Goal: Task Accomplishment & Management: Use online tool/utility

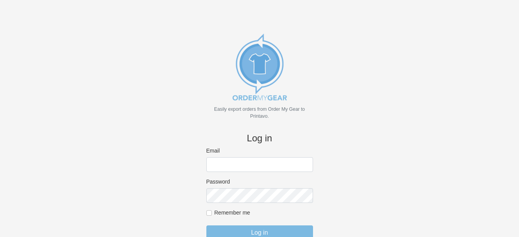
type input "[PERSON_NAME][EMAIL_ADDRESS][DOMAIN_NAME]"
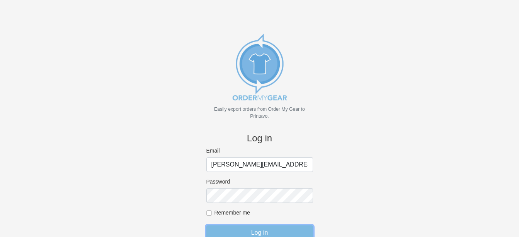
click at [276, 227] on input "Log in" at bounding box center [259, 232] width 107 height 15
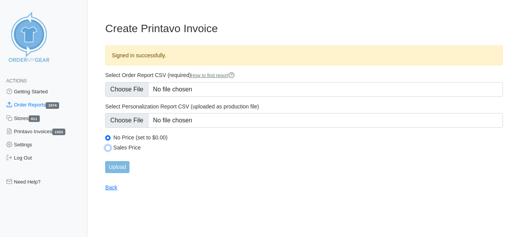
click at [107, 147] on input "Sales Price" at bounding box center [107, 147] width 5 height 5
radio input "true"
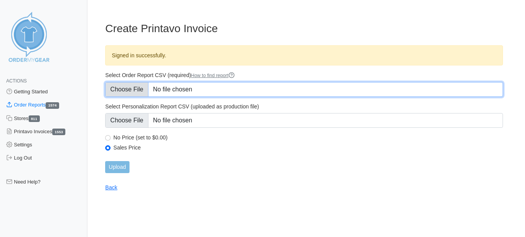
click at [110, 89] on input "Select Order Report CSV (required) How to find report" at bounding box center [304, 89] width 398 height 15
type input "C:\fakepath\SKBFR_order_report.csv"
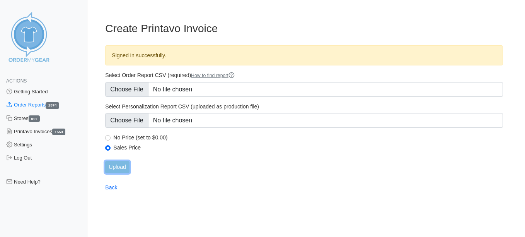
click at [122, 170] on input "Upload" at bounding box center [117, 167] width 24 height 12
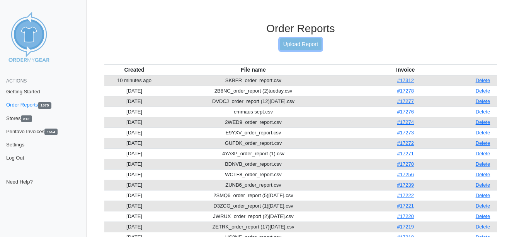
click at [309, 38] on link "Upload Report" at bounding box center [301, 44] width 42 height 12
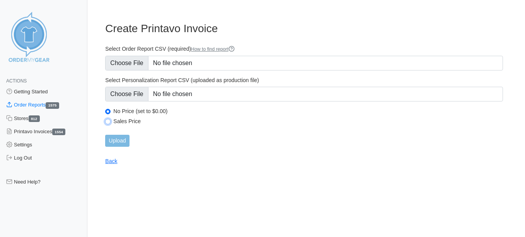
click at [111, 121] on input "Sales Price" at bounding box center [107, 121] width 5 height 5
radio input "true"
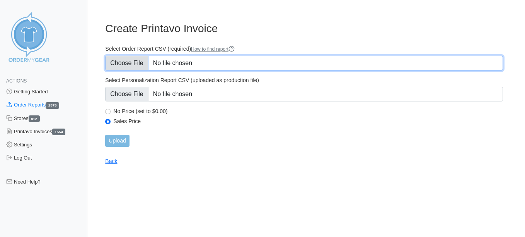
click at [135, 56] on input "Select Order Report CSV (required) How to find report" at bounding box center [304, 63] width 398 height 15
type input "C:\fakepath\DSMPQ_order_report.csv"
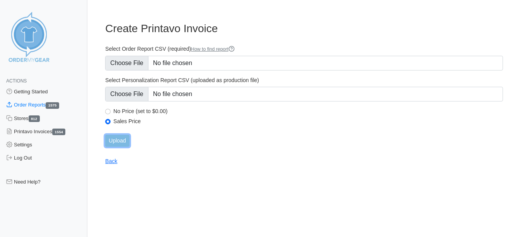
click at [120, 141] on input "Upload" at bounding box center [117, 141] width 24 height 12
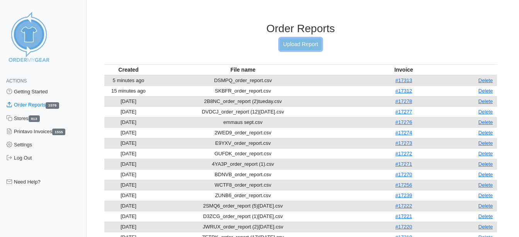
click at [287, 46] on link "Upload Report" at bounding box center [301, 44] width 42 height 12
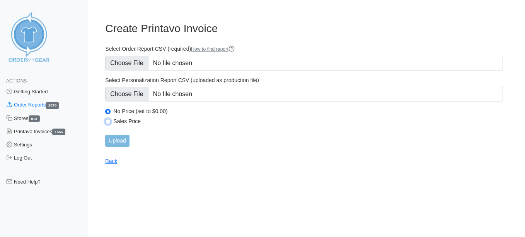
click at [108, 121] on input "Sales Price" at bounding box center [107, 121] width 5 height 5
radio input "true"
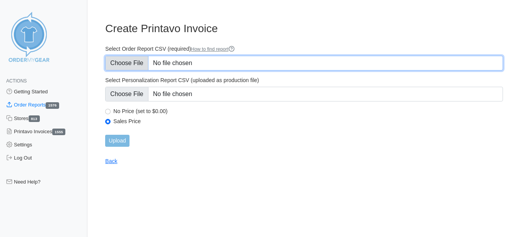
click at [133, 68] on input "Select Order Report CSV (required) How to find report" at bounding box center [304, 63] width 398 height 15
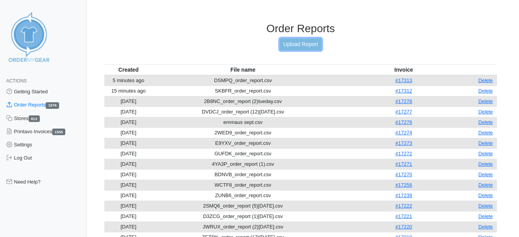
click at [283, 42] on link "Upload Report" at bounding box center [301, 44] width 42 height 12
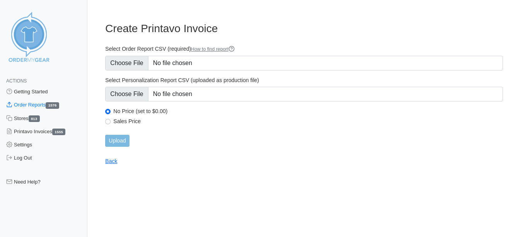
click at [106, 118] on div "Sales Price" at bounding box center [304, 122] width 398 height 9
click at [106, 121] on input "Sales Price" at bounding box center [107, 121] width 5 height 5
radio input "true"
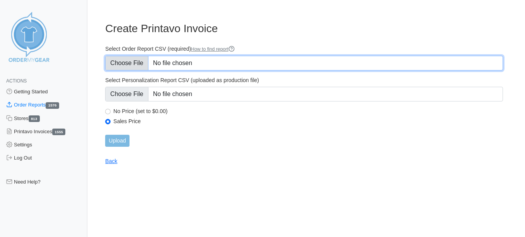
click at [132, 66] on input "Select Order Report CSV (required) How to find report" at bounding box center [304, 63] width 398 height 15
type input "C:\fakepath\5EQFG_order_report (1)thurs.csv"
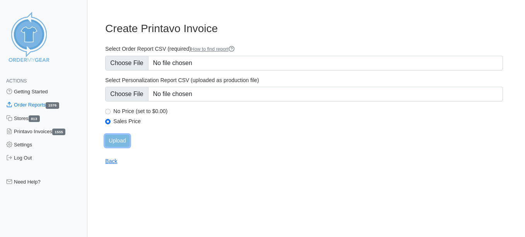
click at [126, 142] on input "Upload" at bounding box center [117, 141] width 24 height 12
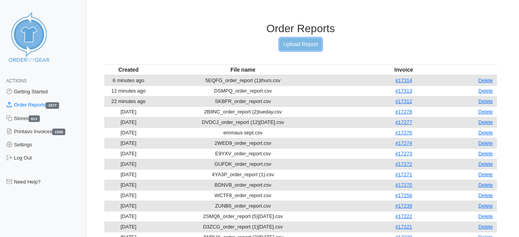
click at [297, 48] on link "Upload Report" at bounding box center [301, 44] width 42 height 12
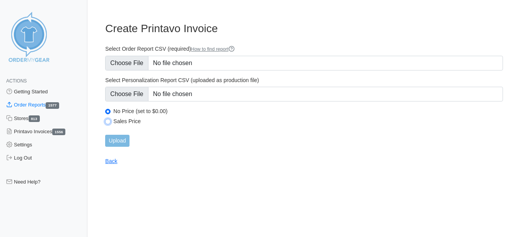
click at [108, 119] on input "Sales Price" at bounding box center [107, 121] width 5 height 5
radio input "true"
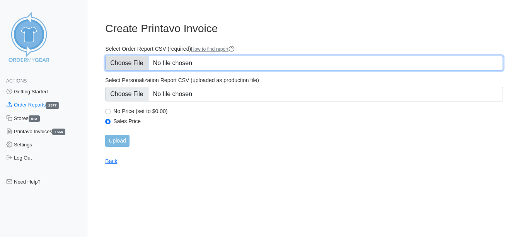
click at [126, 65] on input "Select Order Report CSV (required) How to find report" at bounding box center [304, 63] width 398 height 15
type input "C:\fakepath\MNFJV_order_report.csv"
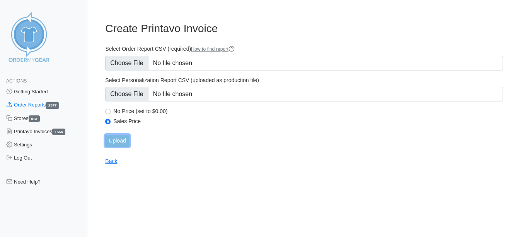
click at [120, 138] on input "Upload" at bounding box center [117, 141] width 24 height 12
